Goal: Task Accomplishment & Management: Manage account settings

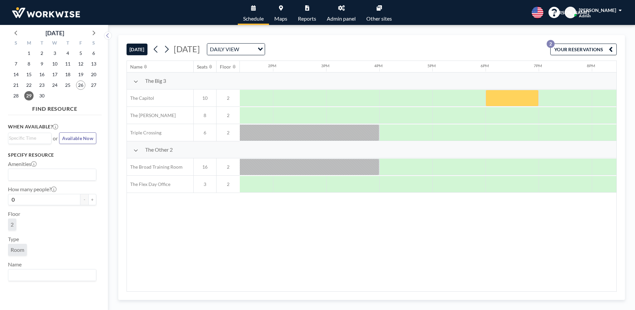
scroll to position [0, 722]
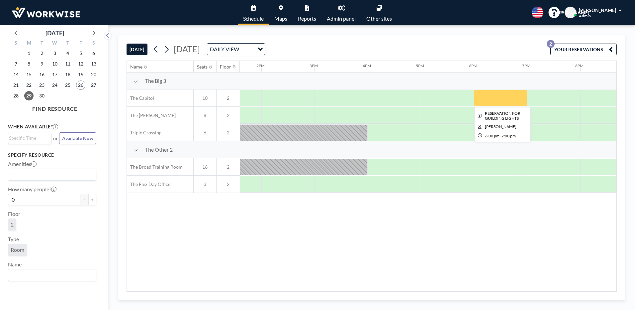
click at [497, 99] on div at bounding box center [500, 98] width 53 height 17
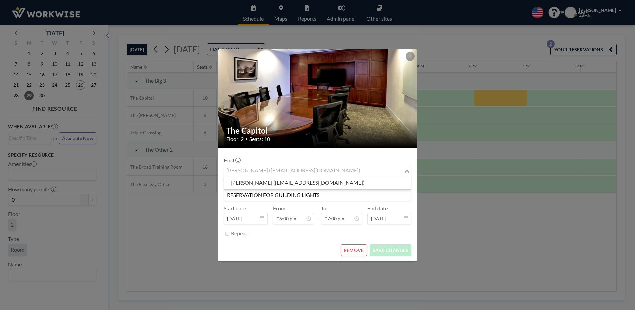
click at [359, 170] on input "Search for option" at bounding box center [314, 170] width 178 height 9
type input "c"
click at [459, 226] on div "The Capitol Floor: 2 • Seats: 10 Host [PERSON_NAME] ([EMAIL_ADDRESS][DOMAIN_NAM…" at bounding box center [317, 155] width 635 height 310
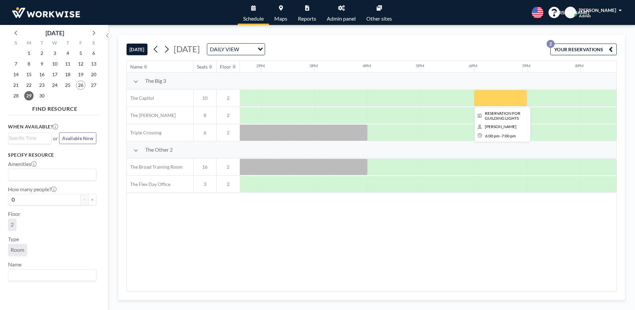
click at [511, 96] on div at bounding box center [500, 98] width 53 height 17
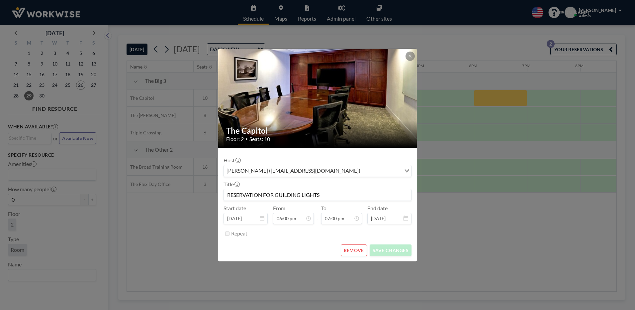
click at [408, 171] on icon "Search for option" at bounding box center [407, 170] width 5 height 3
type input "c"
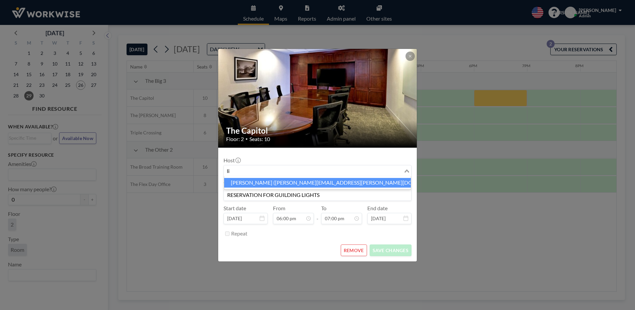
type input "l"
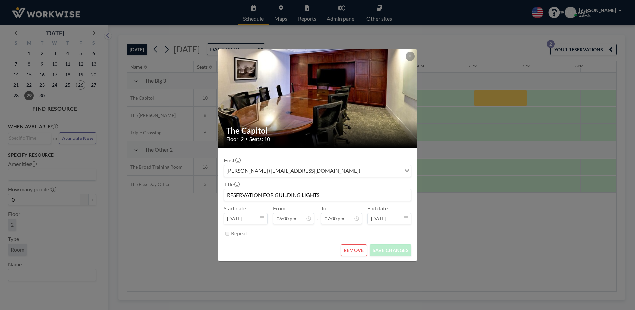
click at [488, 239] on div "The Capitol Floor: 2 • Seats: 10 Host [PERSON_NAME] ([EMAIL_ADDRESS][DOMAIN_NAM…" at bounding box center [317, 155] width 635 height 310
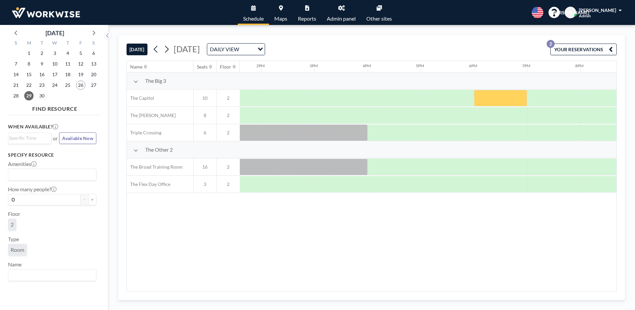
click at [343, 10] on icon at bounding box center [341, 7] width 7 height 5
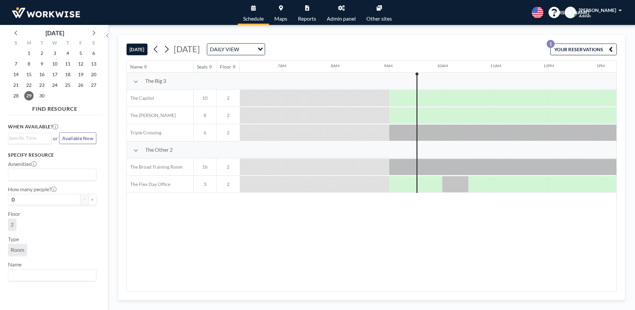
scroll to position [0, 425]
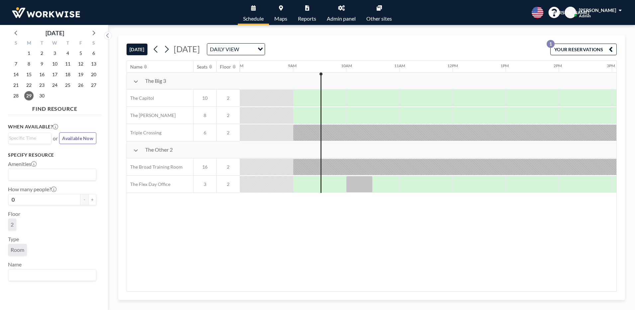
drag, startPoint x: 425, startPoint y: 287, endPoint x: 500, endPoint y: 292, distance: 74.5
click at [500, 292] on div "[DATE] [DATE] DAILY VIEW Loading... YOUR RESERVATIONS 1 Name Seats Floor 12AM 1…" at bounding box center [371, 167] width 507 height 265
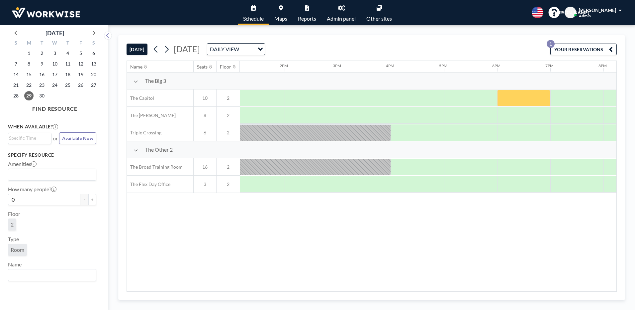
scroll to position [0, 706]
click at [42, 95] on span "30" at bounding box center [41, 95] width 9 height 9
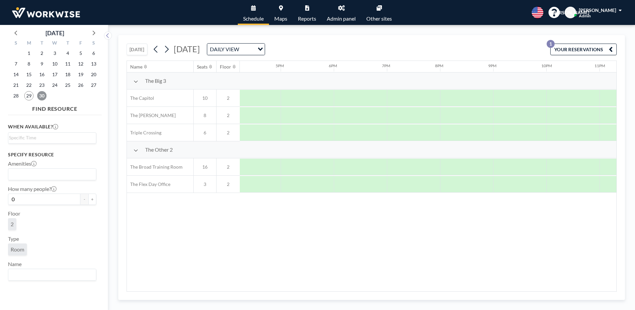
scroll to position [0, 899]
click at [96, 35] on icon at bounding box center [93, 32] width 9 height 9
click at [51, 54] on span "1" at bounding box center [54, 52] width 9 height 9
click at [68, 55] on span "2" at bounding box center [67, 52] width 9 height 9
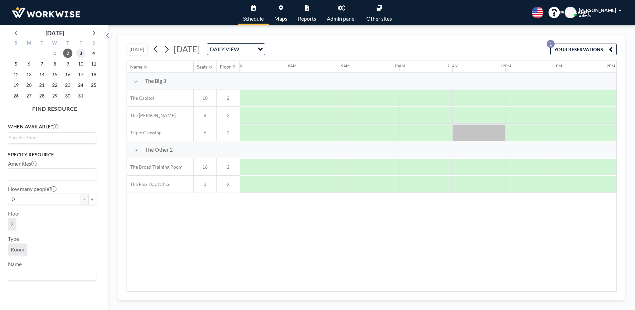
click at [85, 54] on span "3" at bounding box center [80, 52] width 9 height 9
click at [517, 227] on div "Name Seats Floor 12AM 1AM 2AM 3AM 4AM 5AM 6AM 7AM 8AM 9AM 10AM 11AM 12PM 1PM 2P…" at bounding box center [372, 176] width 490 height 230
click at [13, 33] on icon at bounding box center [16, 32] width 9 height 9
click at [28, 97] on span "29" at bounding box center [28, 95] width 9 height 9
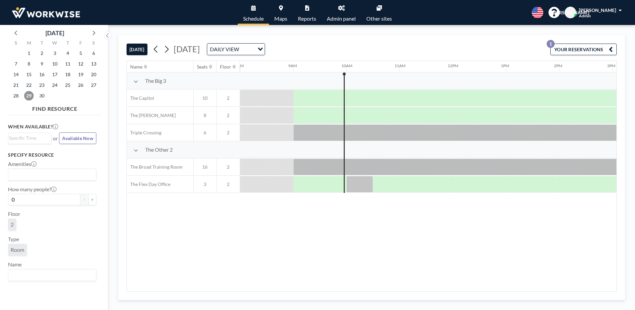
scroll to position [0, 425]
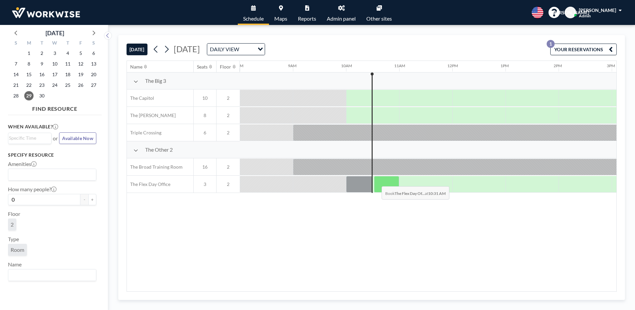
click at [376, 181] on div at bounding box center [386, 184] width 25 height 17
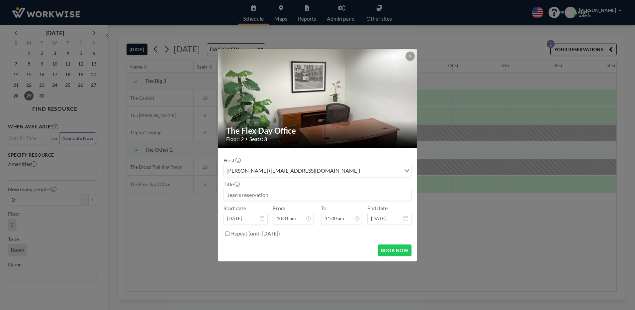
click at [482, 261] on div "The Flex Day Office Floor: 2 • Seats: 3 Host Jean Ariante (receptionist@workwis…" at bounding box center [317, 155] width 635 height 310
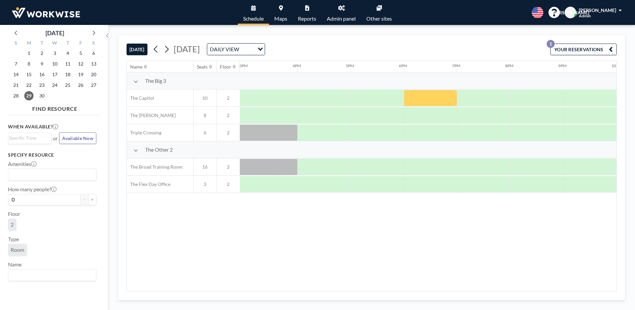
scroll to position [0, 899]
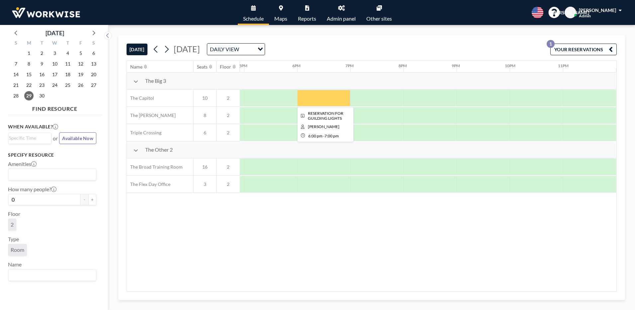
click at [329, 102] on div at bounding box center [323, 98] width 53 height 17
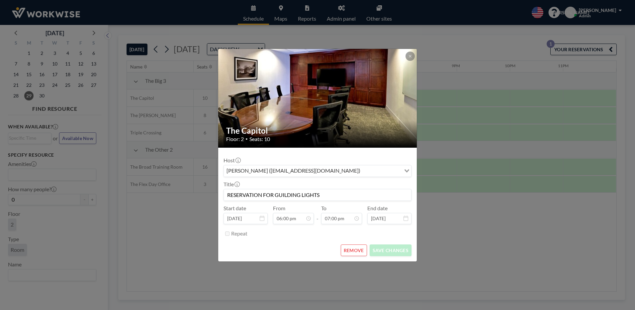
click at [405, 170] on icon "Search for option" at bounding box center [407, 170] width 5 height 3
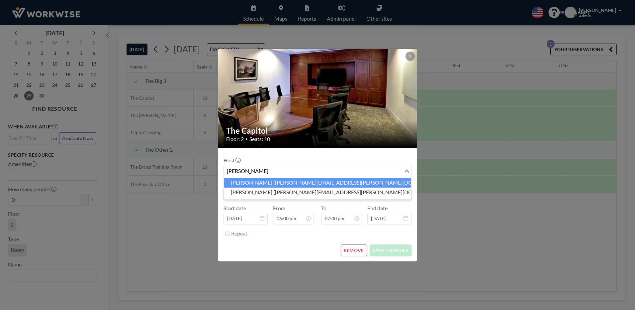
type input "[PERSON_NAME]"
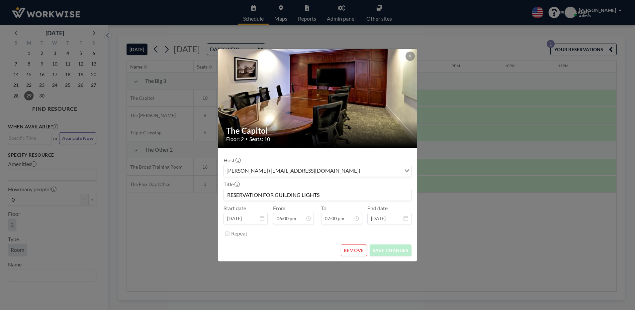
click at [446, 227] on div "The Capitol Floor: 2 • Seats: 10 Host [PERSON_NAME] ([EMAIL_ADDRESS][DOMAIN_NAM…" at bounding box center [317, 155] width 635 height 310
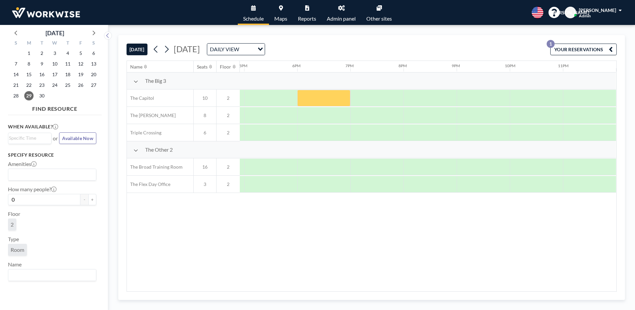
drag, startPoint x: 325, startPoint y: 102, endPoint x: 238, endPoint y: 271, distance: 190.0
click at [238, 271] on div "Name Seats Floor 12AM 1AM 2AM 3AM 4AM 5AM 6AM 7AM 8AM 9AM 10AM 11AM 12PM 1PM 2P…" at bounding box center [372, 176] width 490 height 230
click at [316, 103] on div at bounding box center [323, 98] width 53 height 17
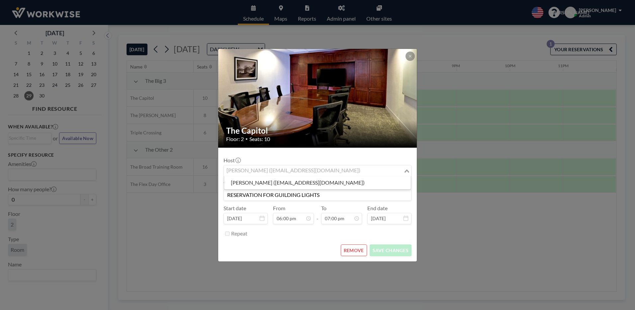
click at [292, 168] on div "[PERSON_NAME] ([EMAIL_ADDRESS][DOMAIN_NAME])" at bounding box center [314, 170] width 180 height 10
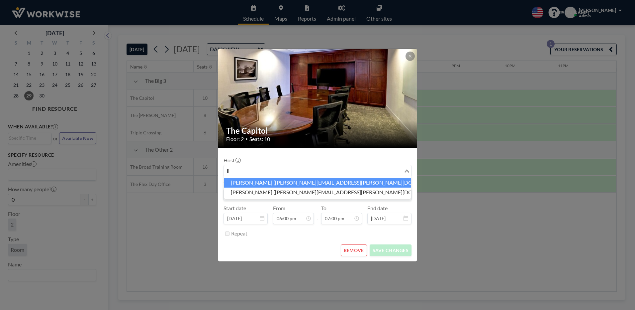
type input "l"
click at [256, 182] on li "cameliah simon (cameliah.simon@guidinglights.com)" at bounding box center [317, 183] width 187 height 10
type input "cam"
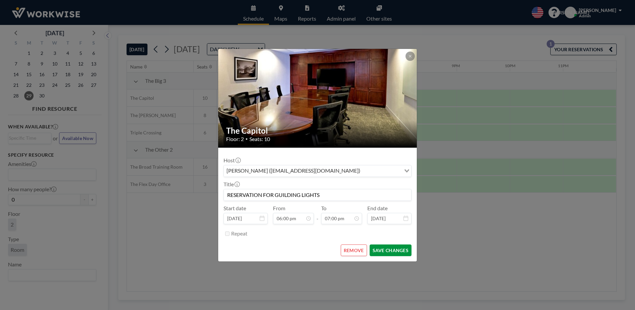
scroll to position [209, 0]
click at [401, 249] on button "SAVE CHANGES" at bounding box center [391, 250] width 42 height 12
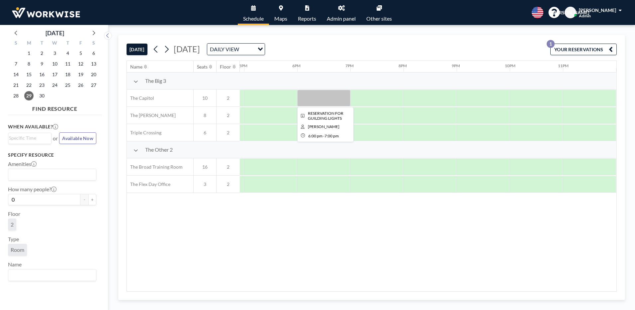
click at [315, 99] on div at bounding box center [323, 98] width 53 height 17
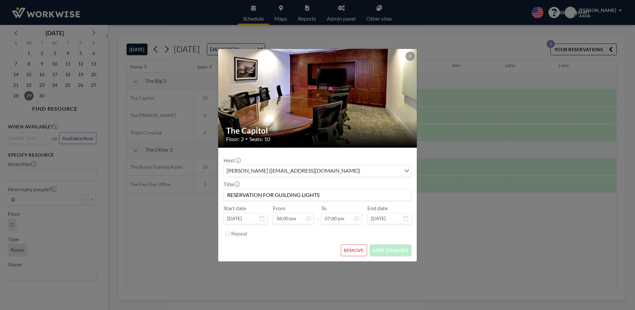
scroll to position [67, 0]
click at [410, 57] on icon at bounding box center [410, 56] width 4 height 4
